Goal: Register for event/course

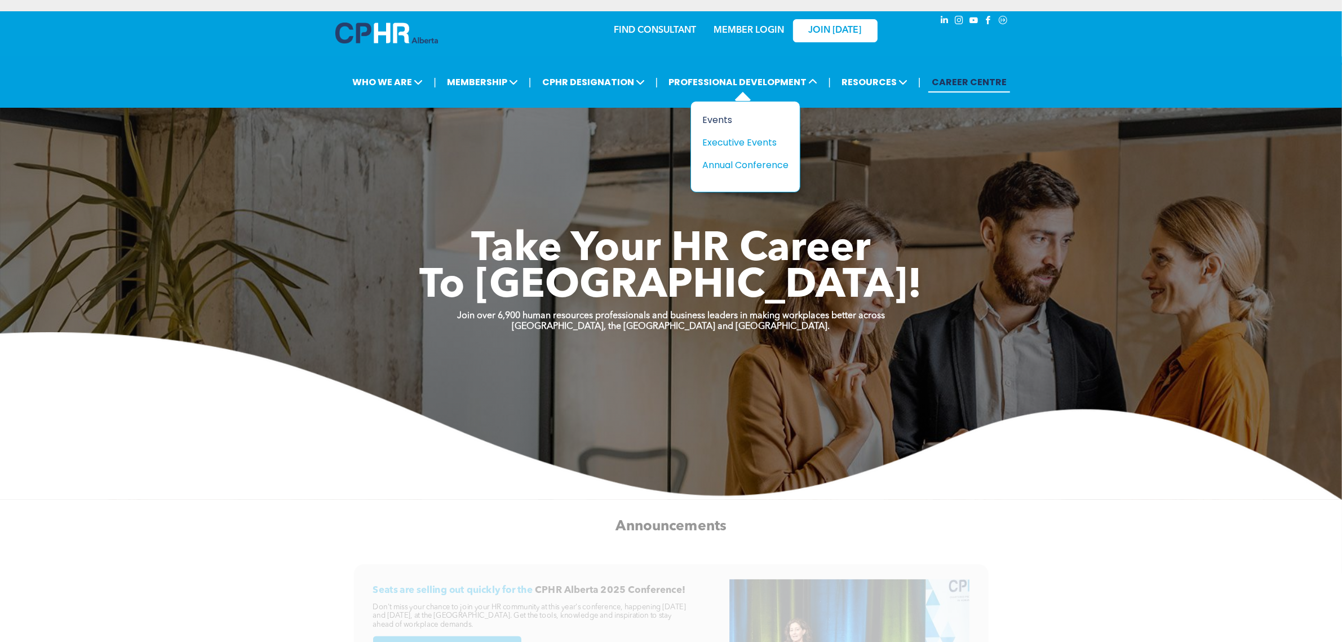
click at [725, 121] on div "Events" at bounding box center [742, 120] width 78 height 14
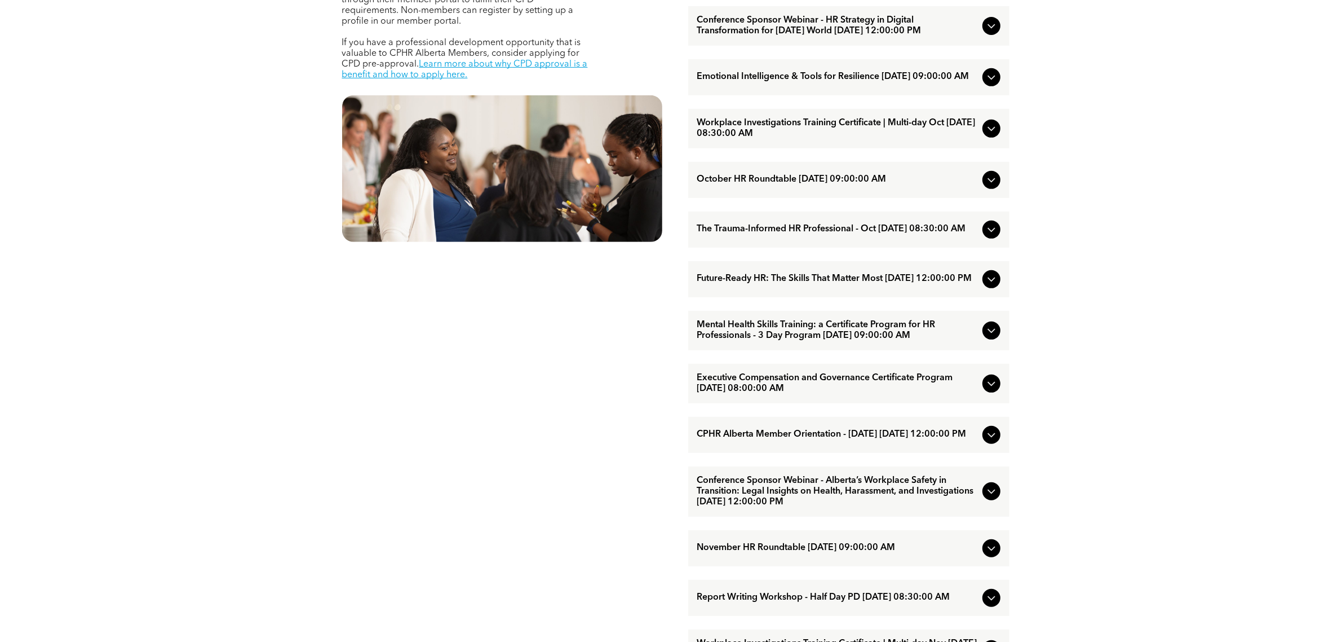
scroll to position [705, 0]
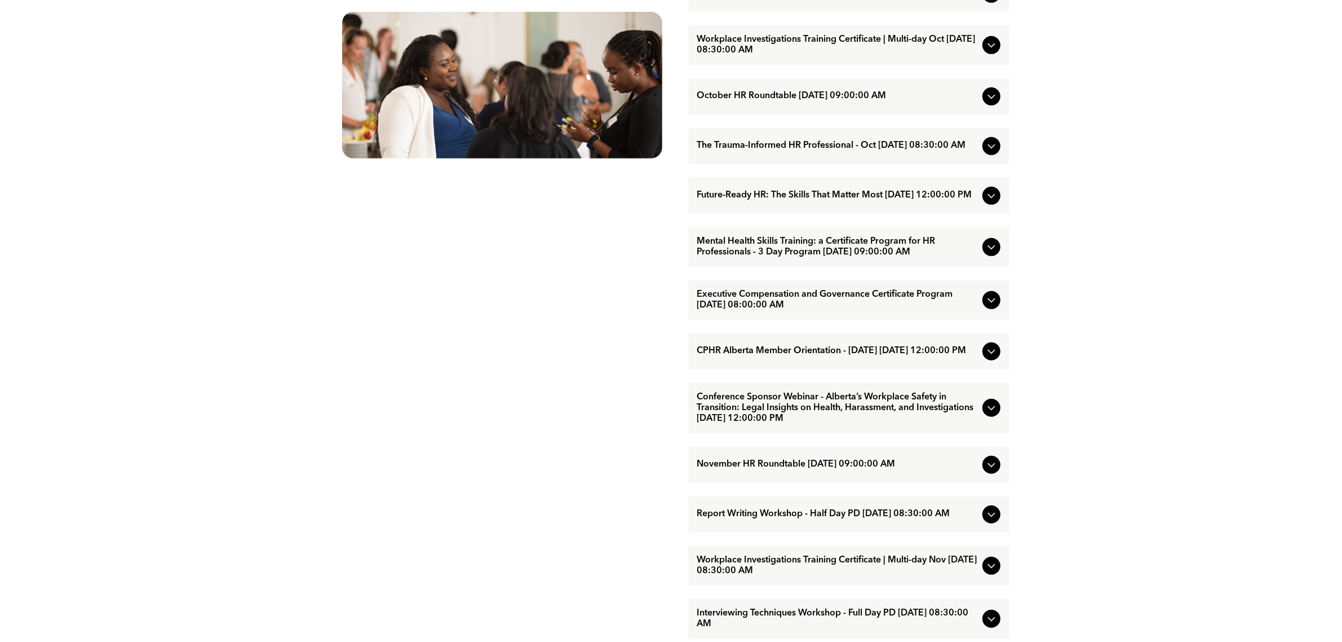
click at [824, 424] on span "Conference Sponsor Webinar - Alberta’s Workplace Safety in Transition: Legal In…" at bounding box center [837, 408] width 281 height 32
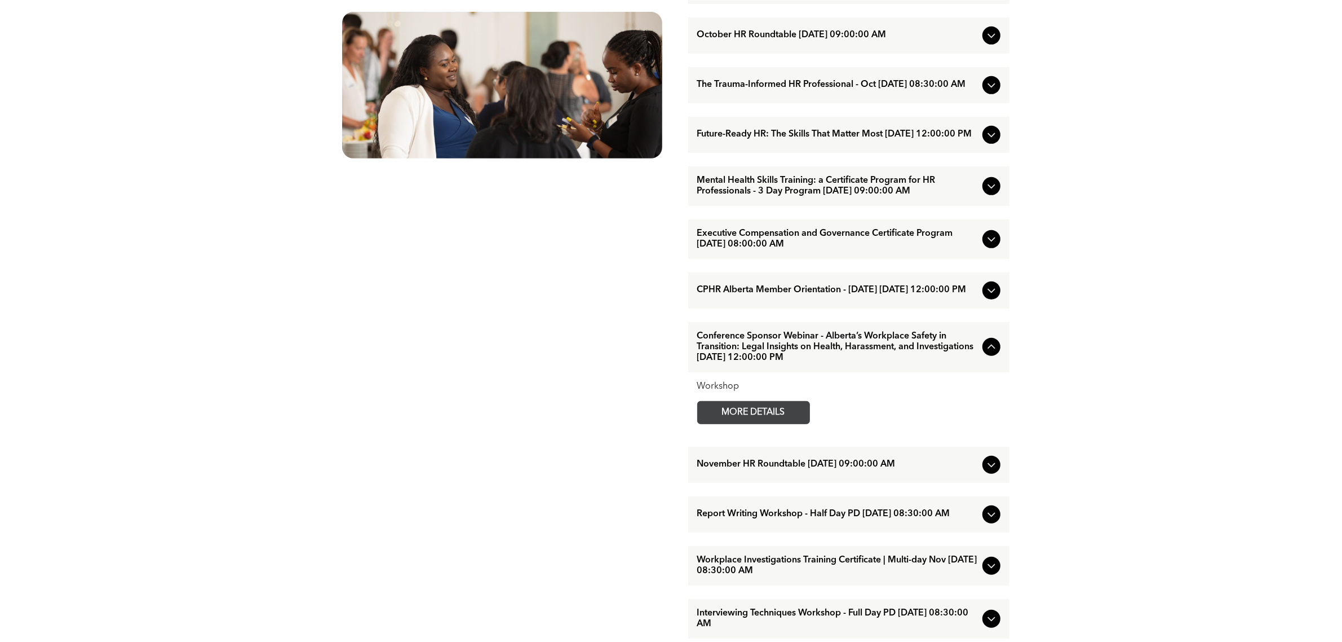
click at [785, 423] on span "MORE DETAILS" at bounding box center [753, 412] width 89 height 22
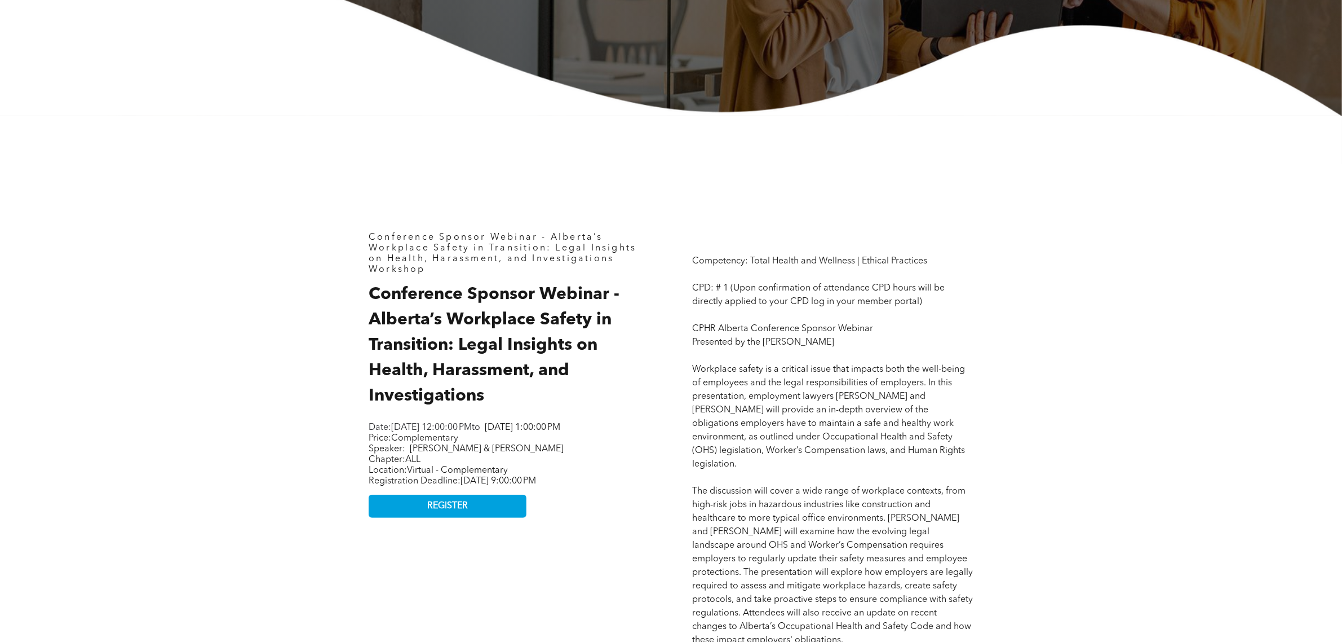
scroll to position [423, 0]
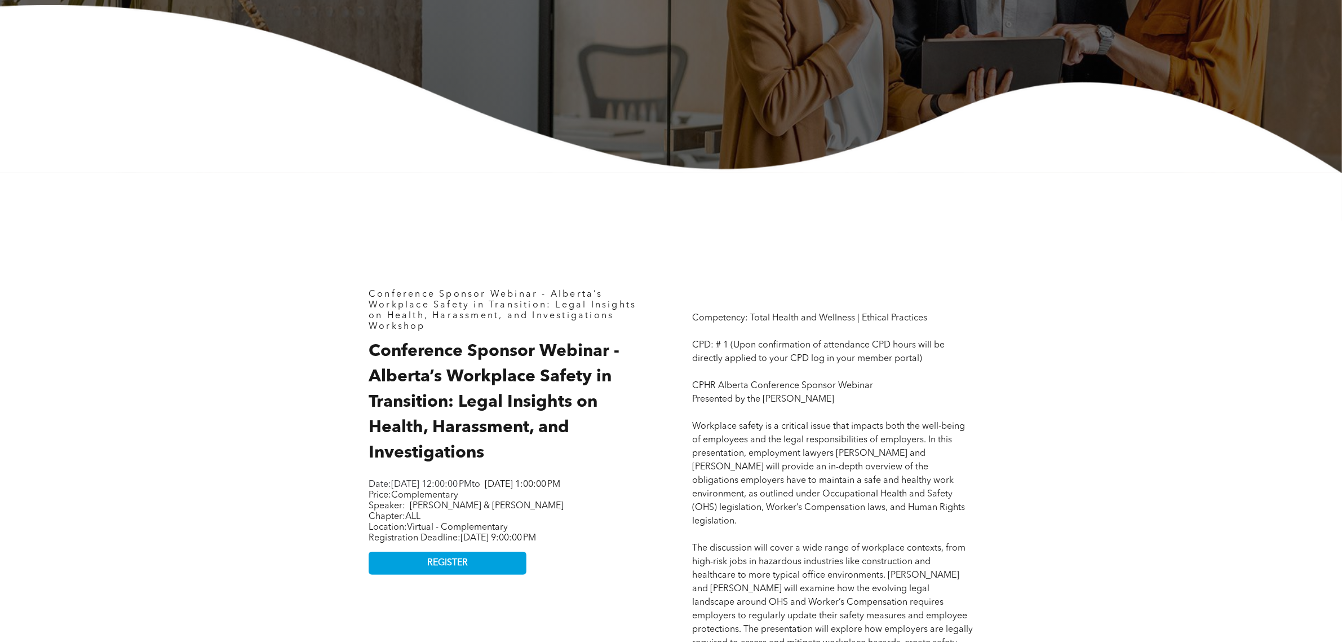
scroll to position [0, 0]
